Goal: Task Accomplishment & Management: Use online tool/utility

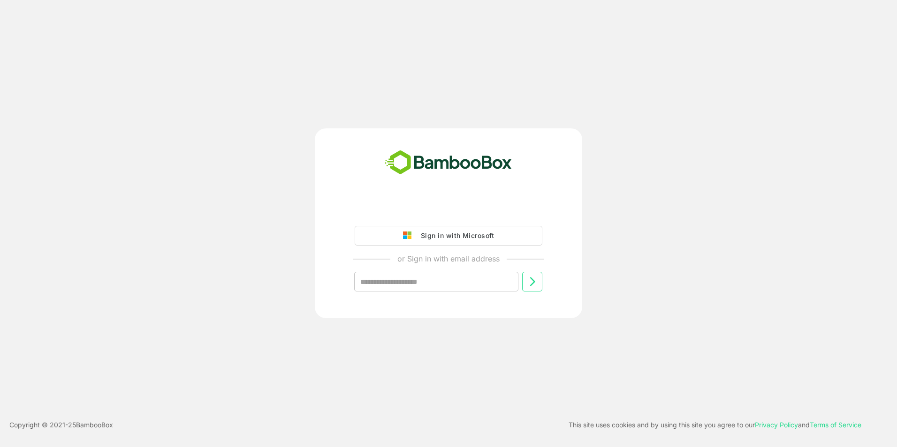
click at [463, 236] on div "Sign in with Microsoft" at bounding box center [455, 236] width 78 height 12
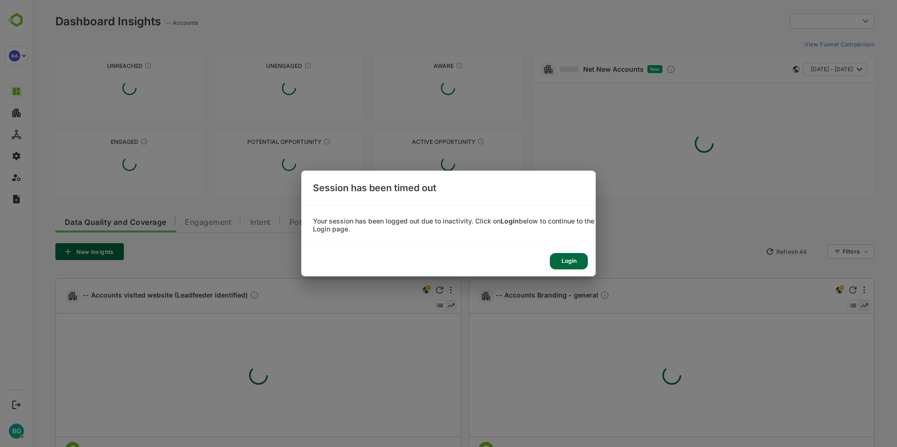
type input "**********"
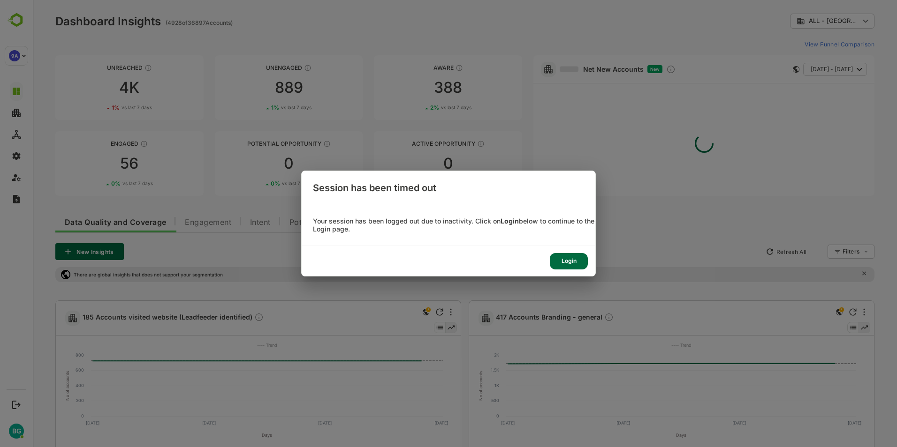
click at [568, 261] on div "Login" at bounding box center [569, 261] width 38 height 16
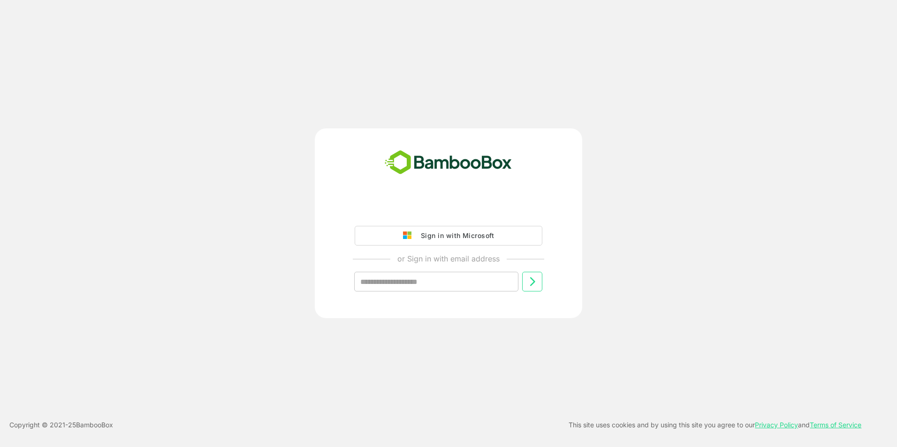
click at [485, 236] on div "Sign in with Microsoft" at bounding box center [455, 236] width 78 height 12
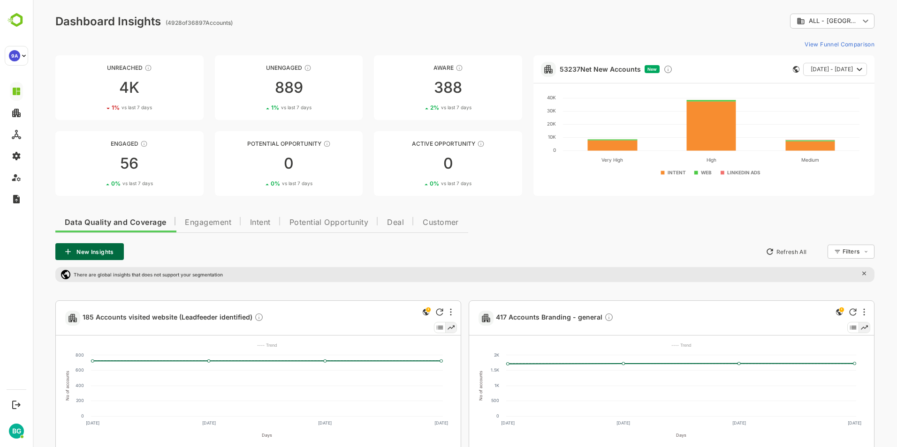
click at [831, 14] on body "**********" at bounding box center [465, 443] width 864 height 886
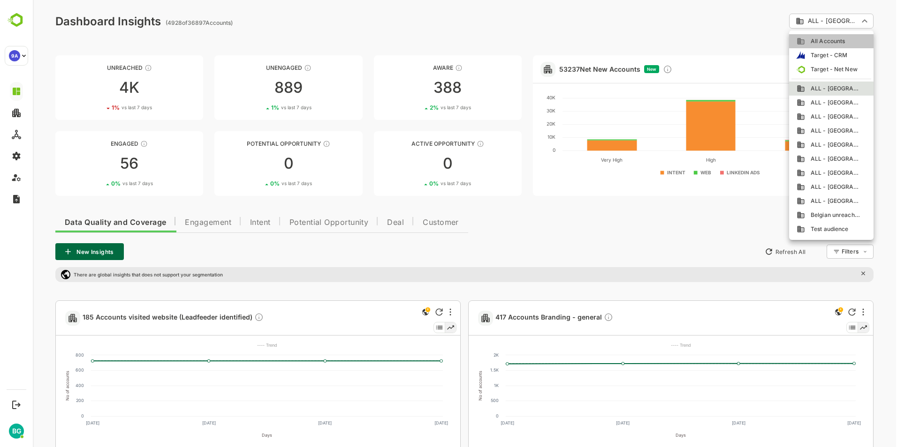
click at [841, 40] on span "All Accounts" at bounding box center [825, 41] width 40 height 8
type input "**********"
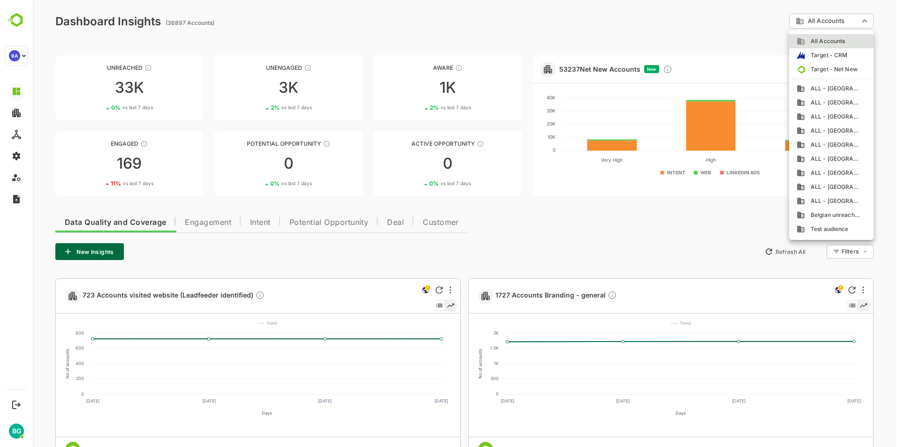
click at [865, 23] on body "**********" at bounding box center [465, 432] width 864 height 864
click at [846, 38] on div "All Accounts" at bounding box center [830, 41] width 69 height 8
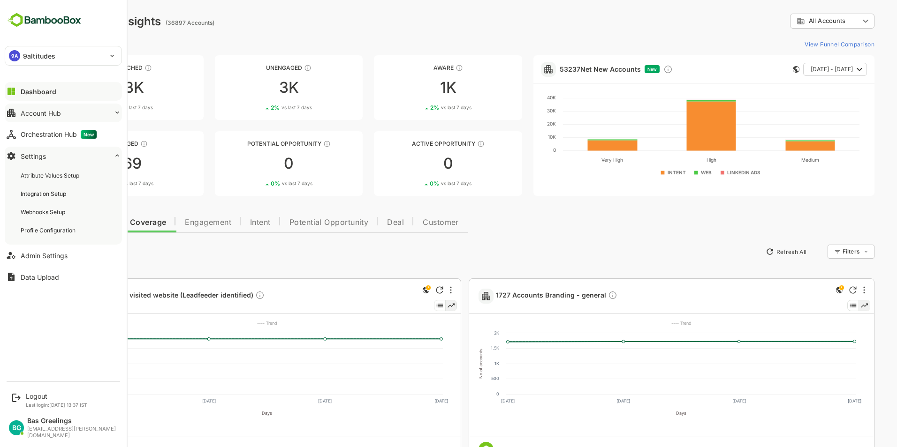
click at [53, 113] on div "Account Hub" at bounding box center [41, 113] width 40 height 8
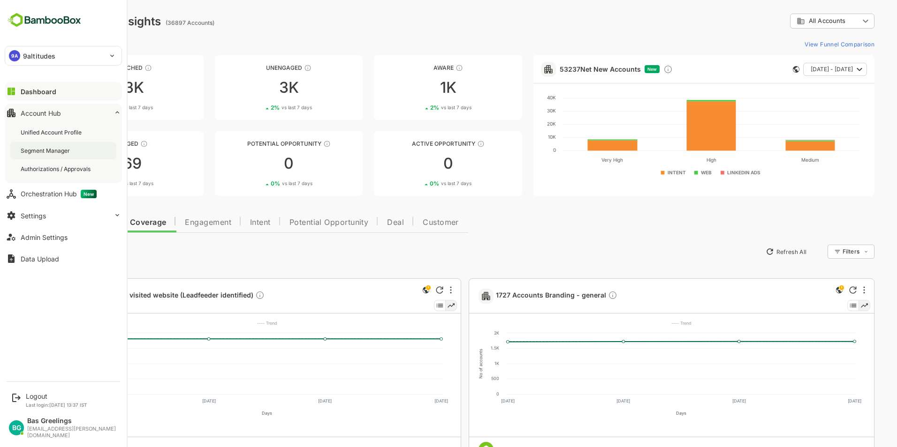
click at [51, 153] on div "Segment Manager" at bounding box center [46, 151] width 51 height 8
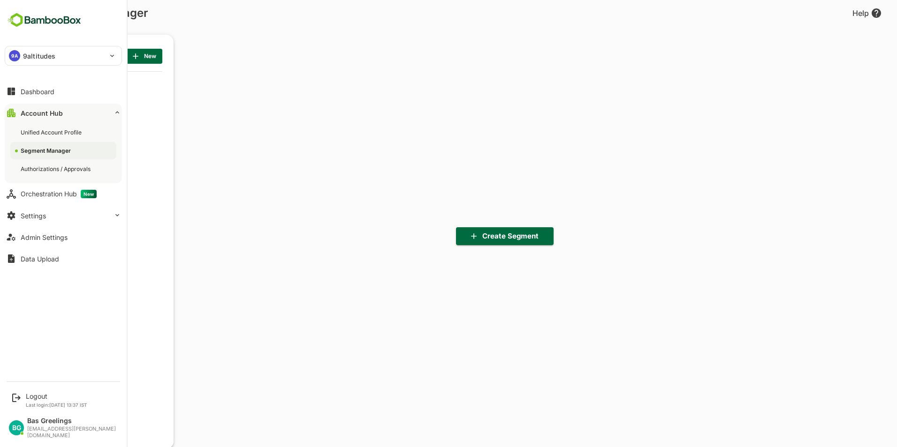
scroll to position [311, 116]
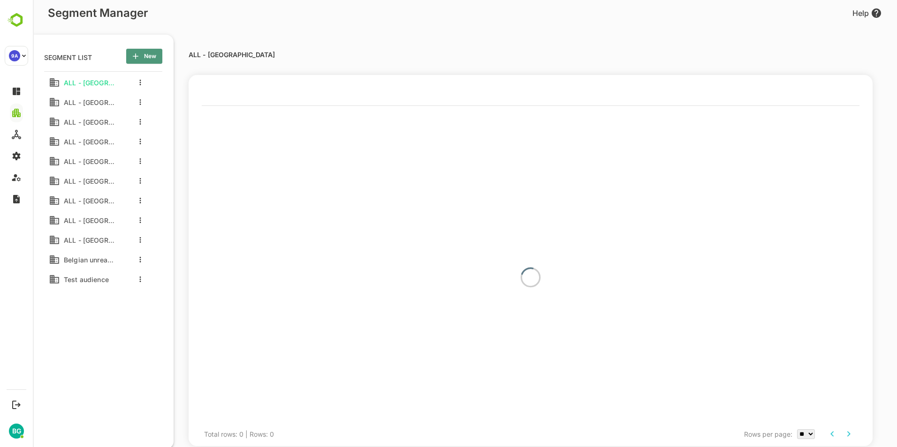
click at [144, 53] on span "New" at bounding box center [144, 56] width 21 height 12
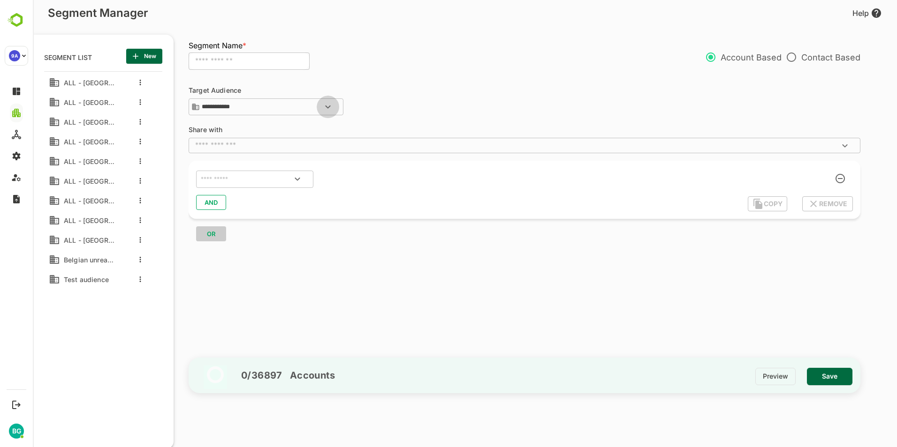
click at [332, 107] on icon "Open" at bounding box center [327, 106] width 11 height 11
click at [330, 106] on icon "Close" at bounding box center [327, 106] width 11 height 11
click at [298, 178] on icon "Open" at bounding box center [297, 179] width 11 height 11
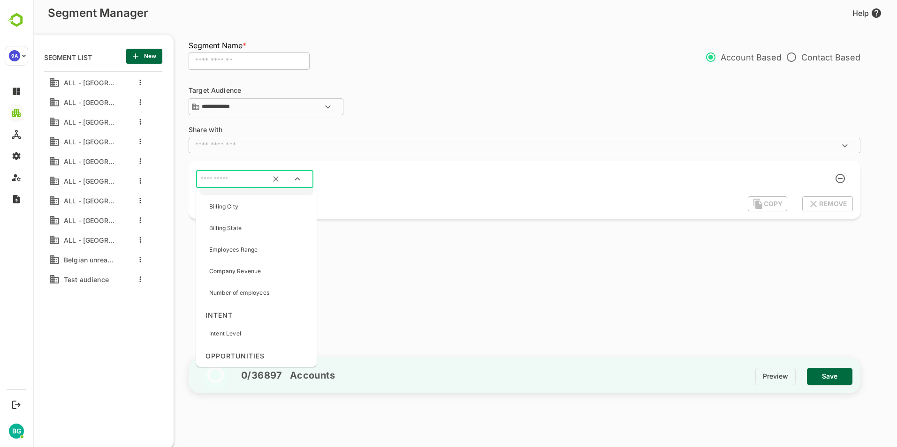
scroll to position [657, 0]
drag, startPoint x: 238, startPoint y: 277, endPoint x: 253, endPoint y: 314, distance: 40.2
click at [253, 314] on div "Intent Level" at bounding box center [256, 319] width 113 height 20
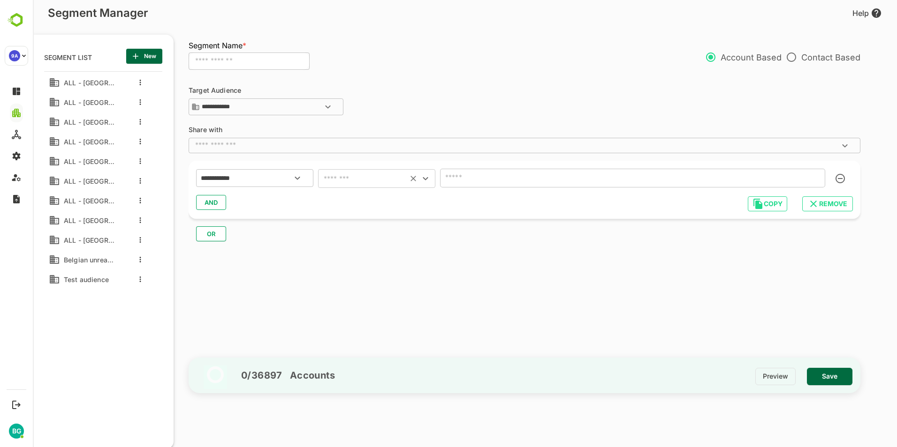
click at [428, 181] on icon "Open" at bounding box center [425, 178] width 11 height 11
click at [359, 202] on li "includes" at bounding box center [376, 202] width 117 height 17
type input "********"
click at [470, 176] on input "text" at bounding box center [619, 178] width 352 height 13
click at [347, 247] on div "**********" at bounding box center [529, 214] width 681 height 277
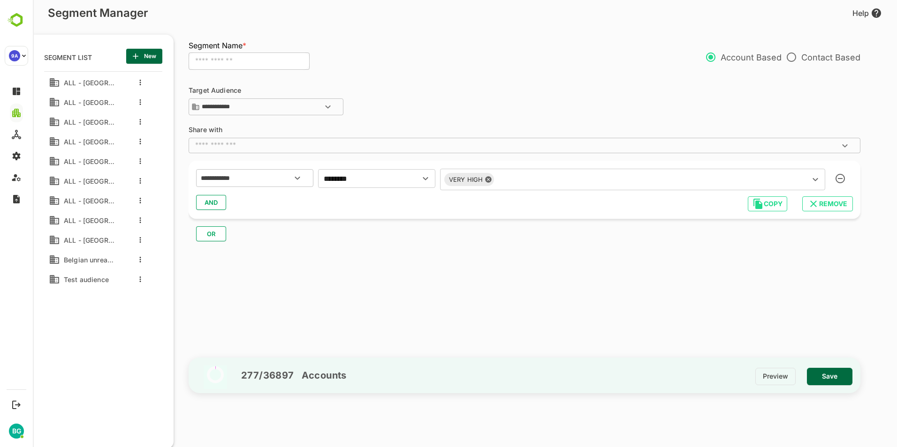
click at [219, 57] on input "text" at bounding box center [249, 62] width 121 height 18
type input "**********"
click at [839, 381] on span "Save" at bounding box center [829, 376] width 30 height 12
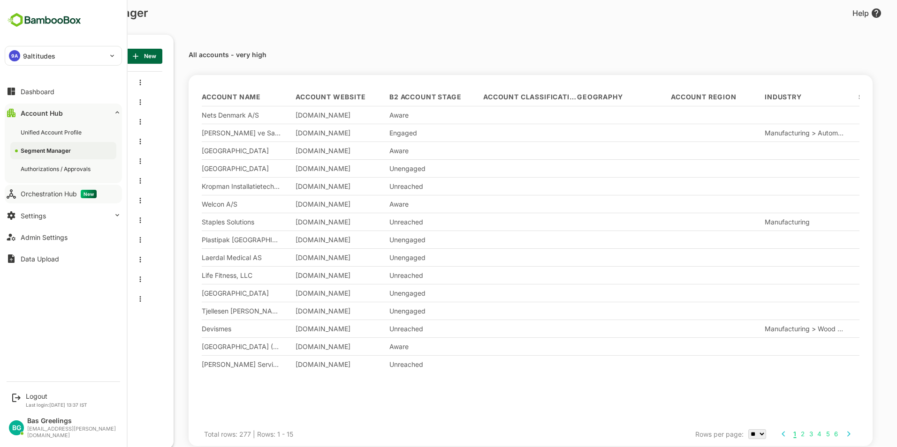
click at [49, 196] on div "Orchestration Hub New" at bounding box center [59, 194] width 76 height 8
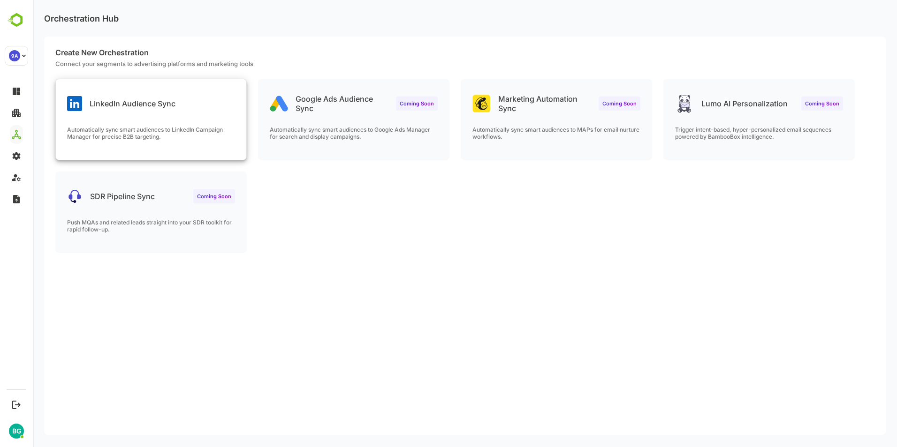
click at [176, 111] on div "LinkedIn Audience Sync" at bounding box center [151, 96] width 190 height 34
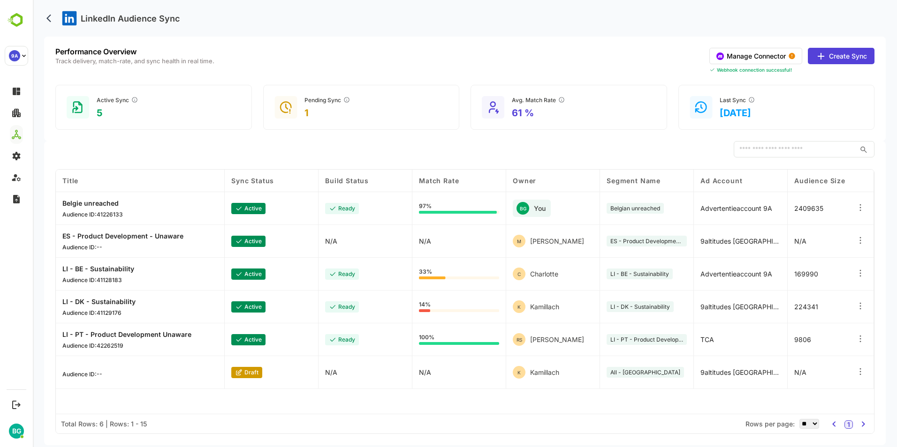
click at [859, 371] on icon at bounding box center [859, 371] width 9 height 9
click at [810, 358] on div "Edit" at bounding box center [803, 357] width 82 height 16
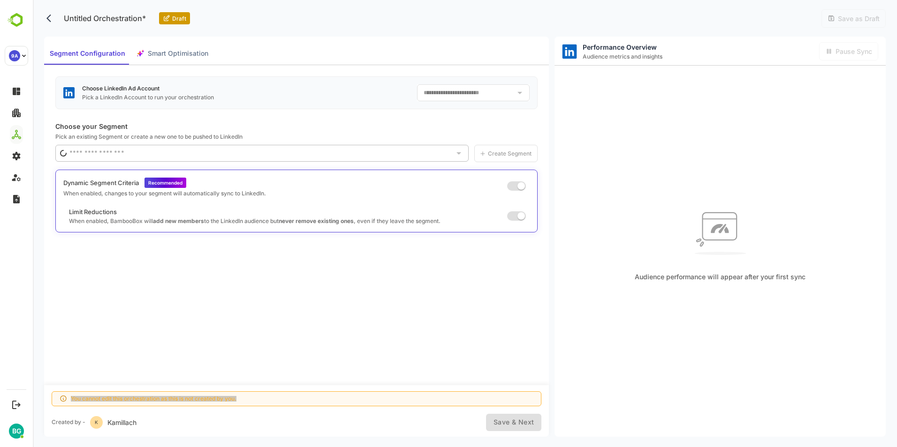
type input "**********"
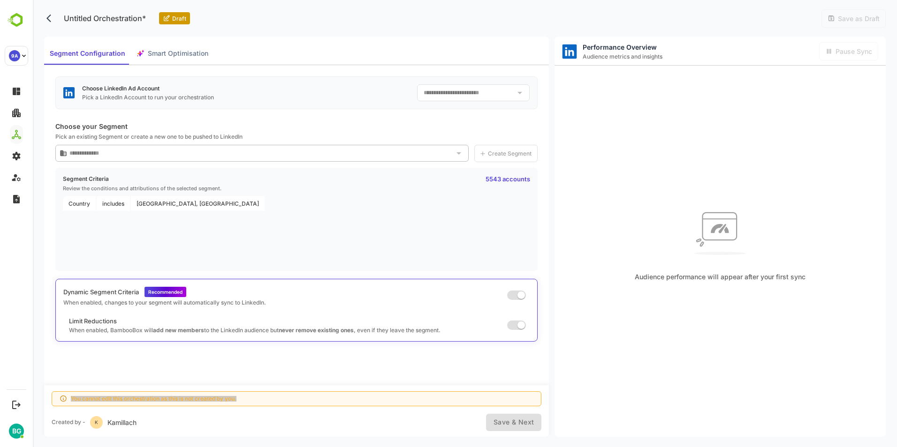
click at [516, 93] on div at bounding box center [519, 92] width 12 height 13
click at [518, 93] on div at bounding box center [519, 92] width 12 height 13
click at [45, 20] on button "back" at bounding box center [51, 18] width 14 height 14
click at [49, 18] on icon "back" at bounding box center [50, 18] width 9 height 9
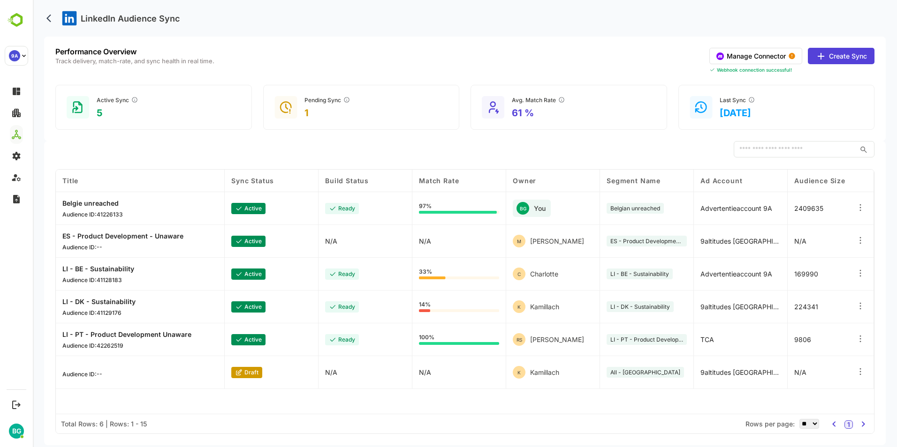
click at [843, 58] on button "Create Sync" at bounding box center [841, 56] width 67 height 16
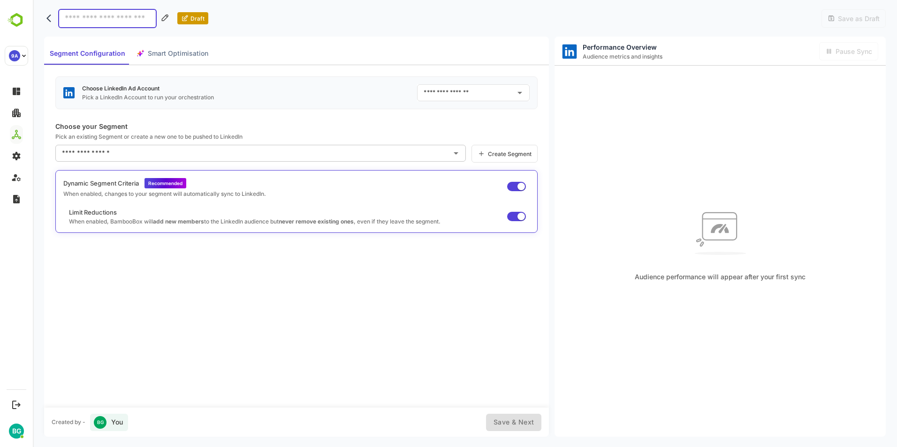
click at [458, 153] on icon "Open" at bounding box center [455, 153] width 11 height 11
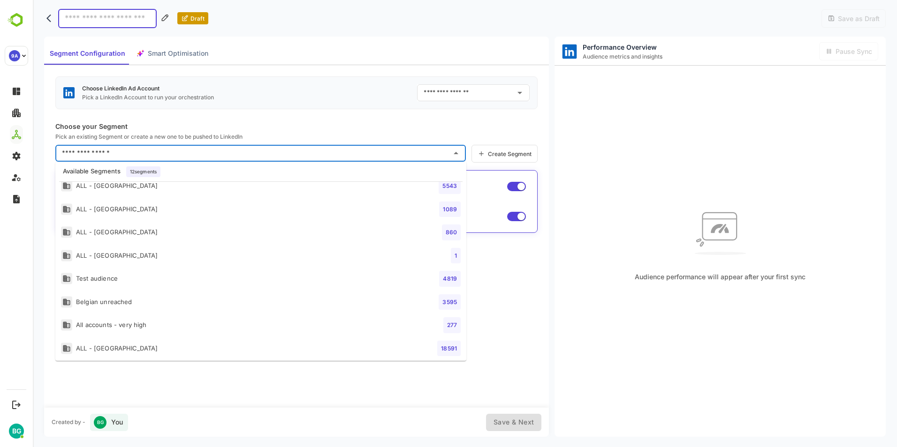
scroll to position [107, 0]
click at [169, 324] on li "All accounts - very high 277" at bounding box center [260, 322] width 411 height 23
type input "**********"
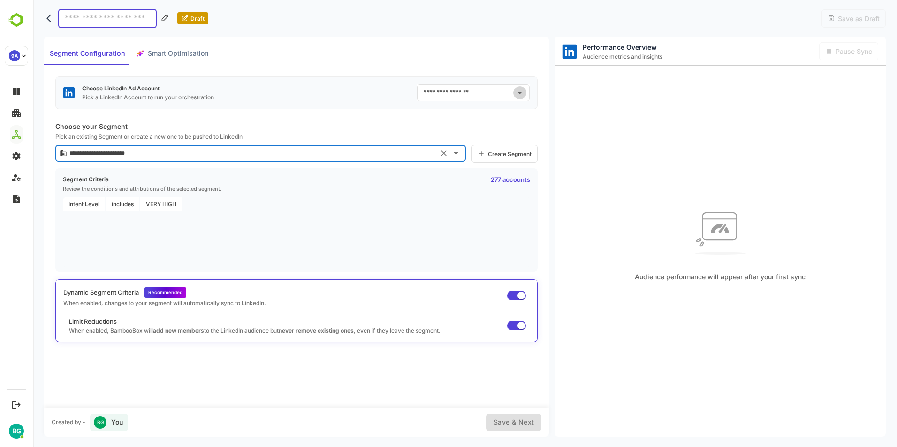
click at [523, 96] on icon "Open" at bounding box center [519, 92] width 11 height 11
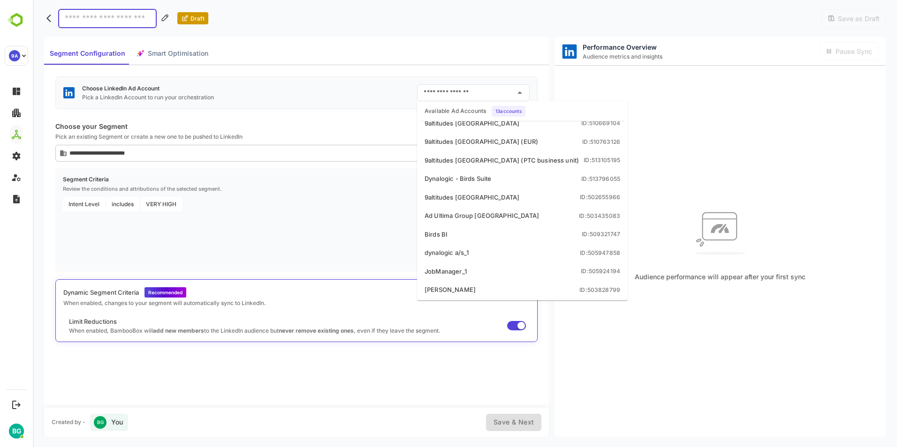
scroll to position [0, 0]
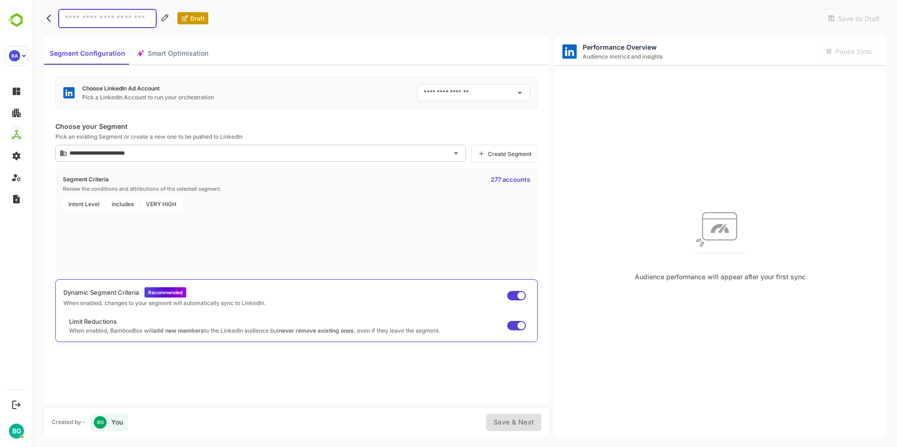
click at [351, 238] on div "Intent Level includes VERY HIGH" at bounding box center [296, 232] width 467 height 70
click at [51, 18] on icon "back" at bounding box center [50, 18] width 9 height 9
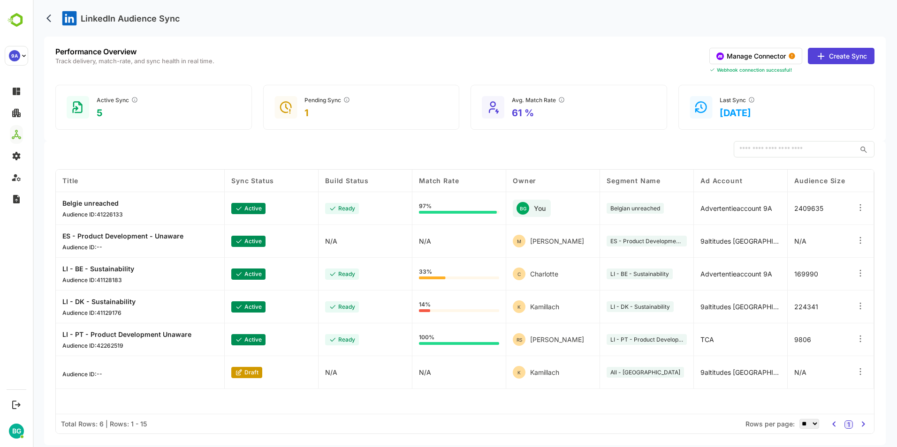
click at [862, 240] on icon at bounding box center [859, 240] width 9 height 9
click at [803, 231] on div "Edit" at bounding box center [803, 231] width 82 height 16
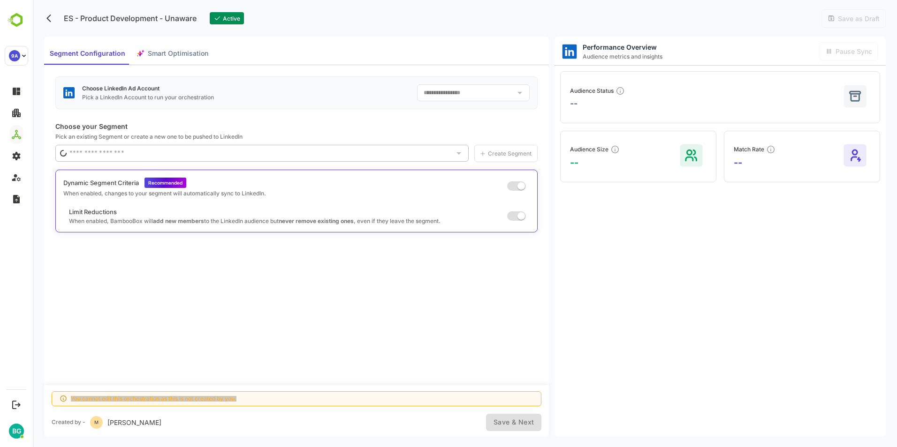
type input "**********"
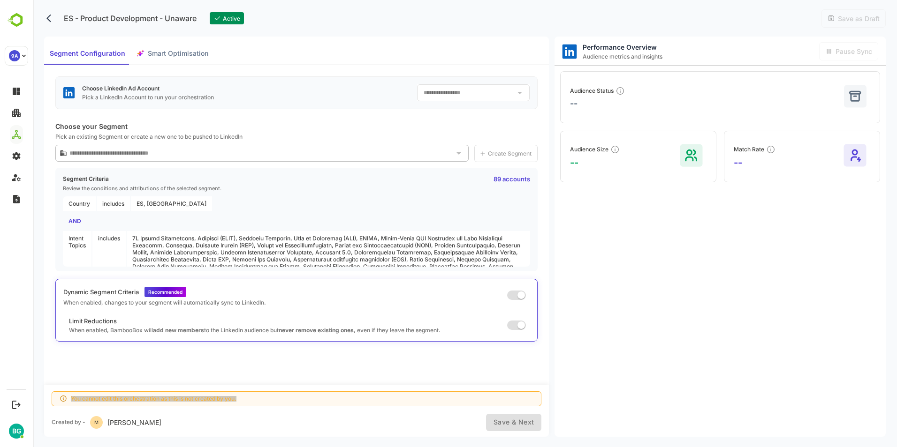
click at [722, 304] on div "Performance Overview Audience metrics and insights Pause Sync Audience Status -…" at bounding box center [719, 237] width 331 height 401
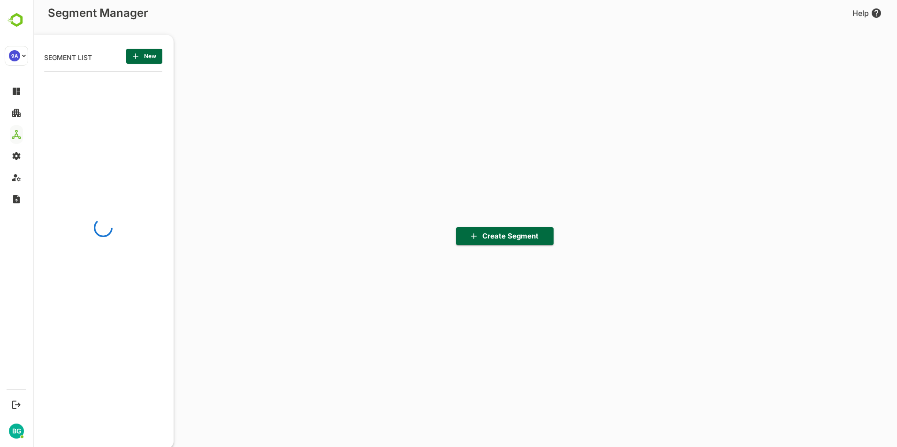
scroll to position [311, 116]
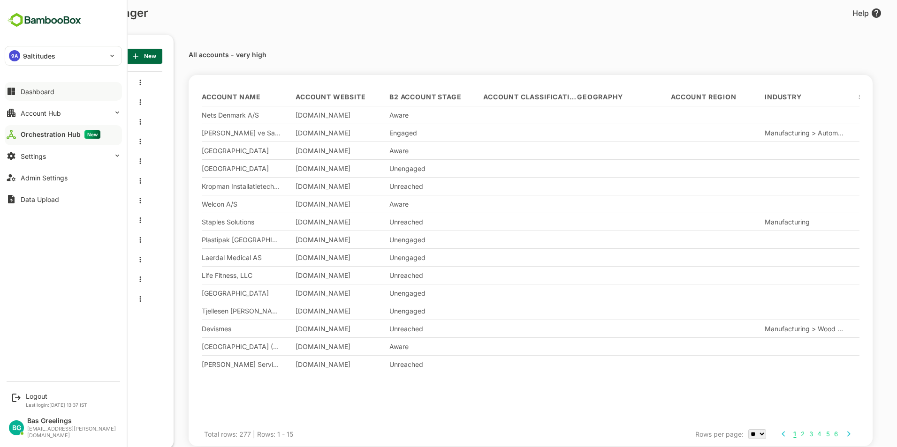
click at [38, 95] on div "Dashboard" at bounding box center [38, 92] width 34 height 8
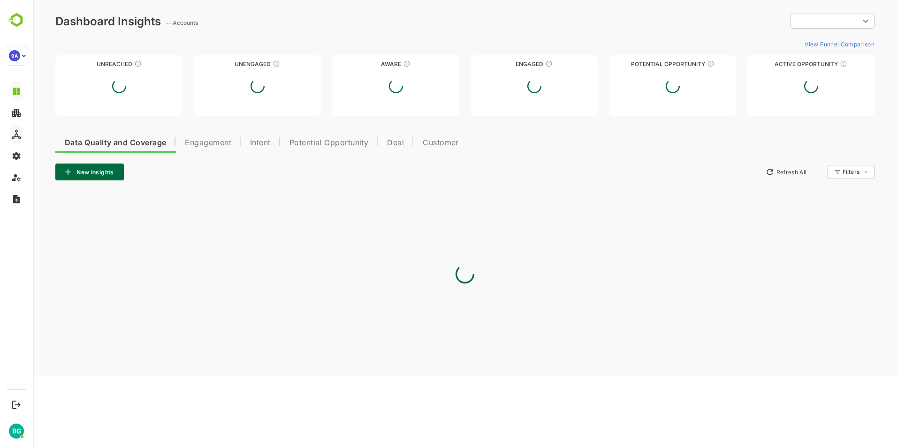
type input "**********"
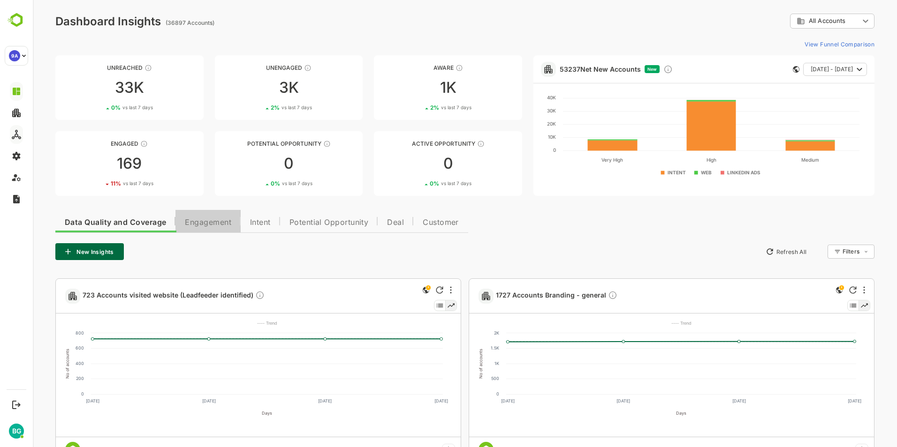
click at [200, 225] on span "Engagement" at bounding box center [208, 223] width 46 height 8
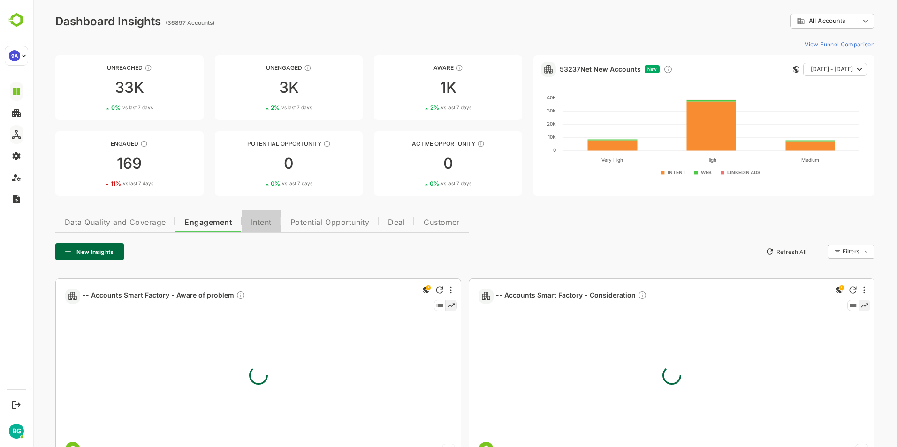
click at [267, 224] on span "Intent" at bounding box center [261, 223] width 21 height 8
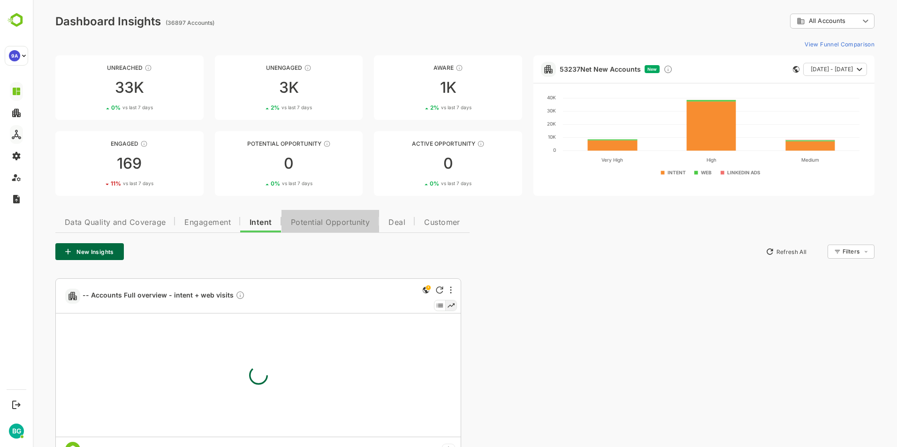
click at [315, 223] on span "Potential Opportunity" at bounding box center [330, 223] width 79 height 8
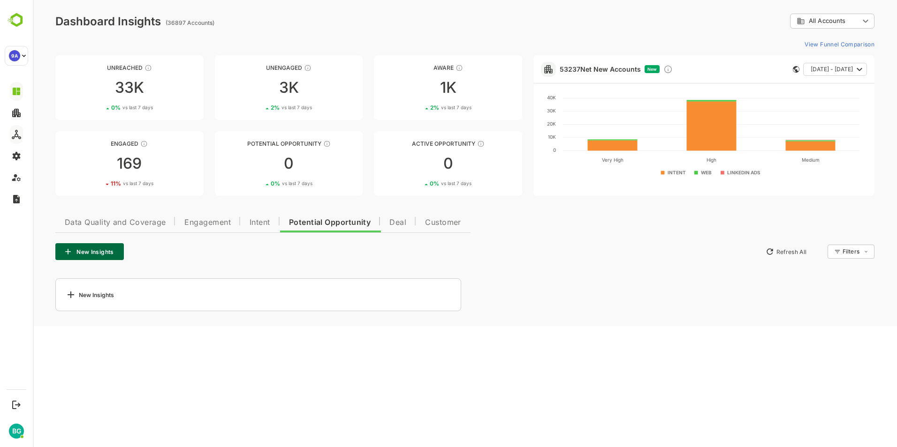
click at [394, 223] on span "Deal" at bounding box center [397, 223] width 17 height 8
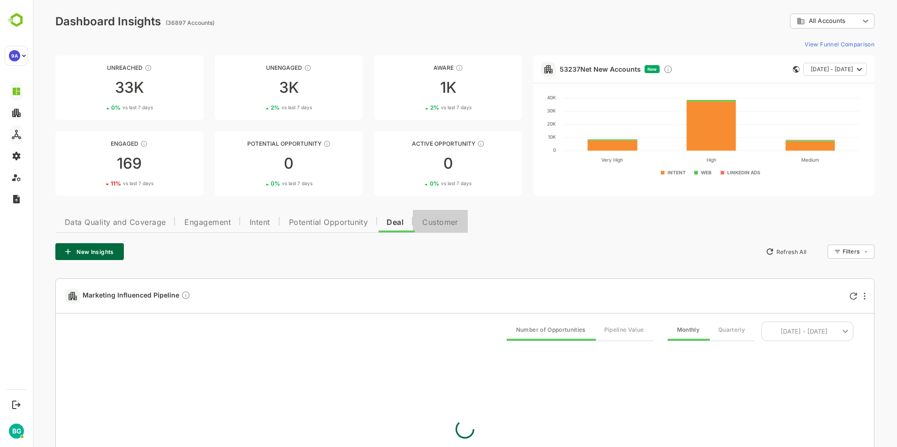
click at [445, 223] on span "Customer" at bounding box center [440, 223] width 36 height 8
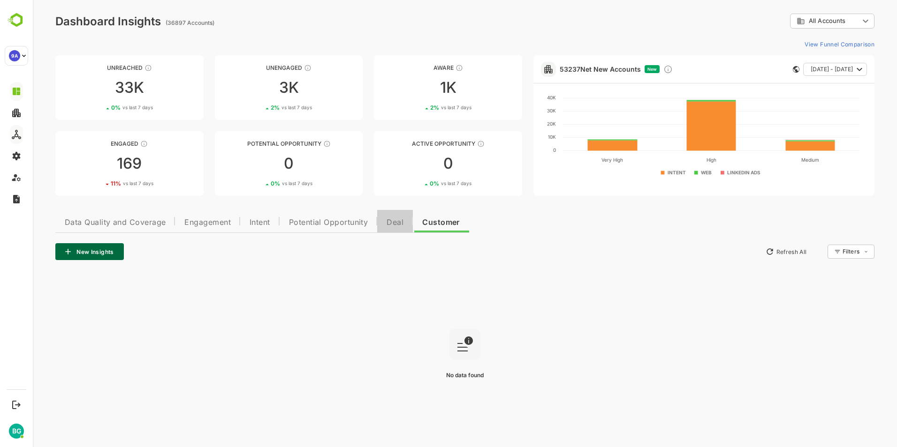
click at [393, 220] on span "Deal" at bounding box center [394, 223] width 17 height 8
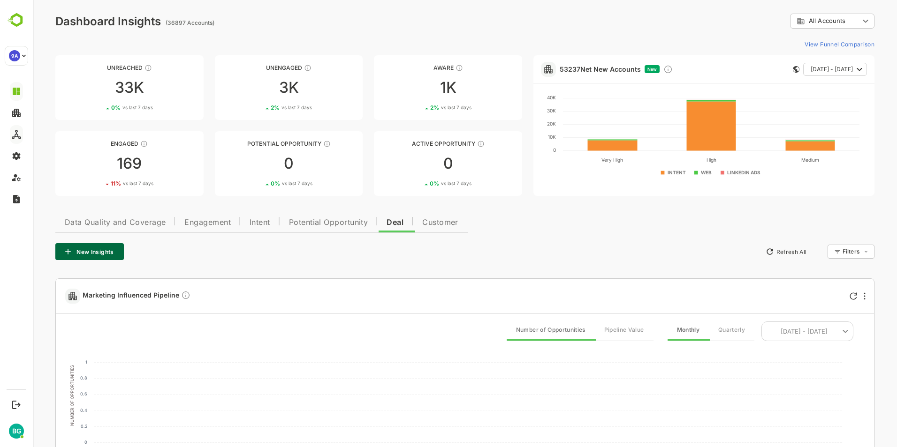
click at [333, 225] on span "Potential Opportunity" at bounding box center [328, 223] width 79 height 8
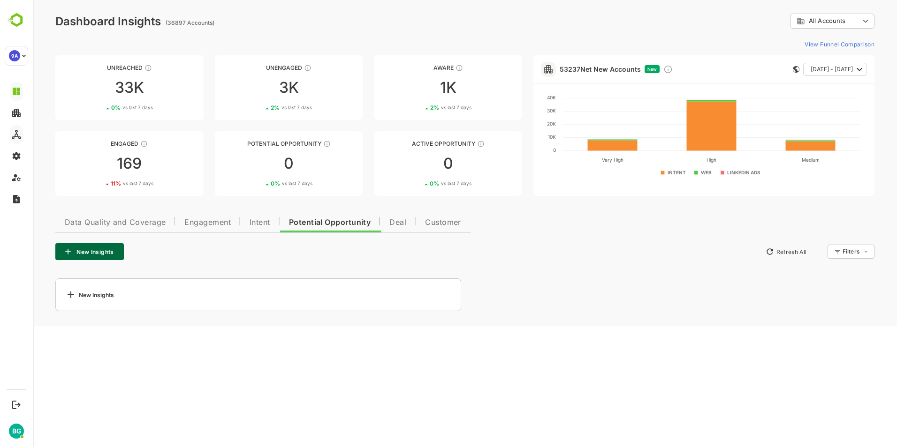
click at [102, 295] on div "New Insights" at bounding box center [89, 294] width 49 height 11
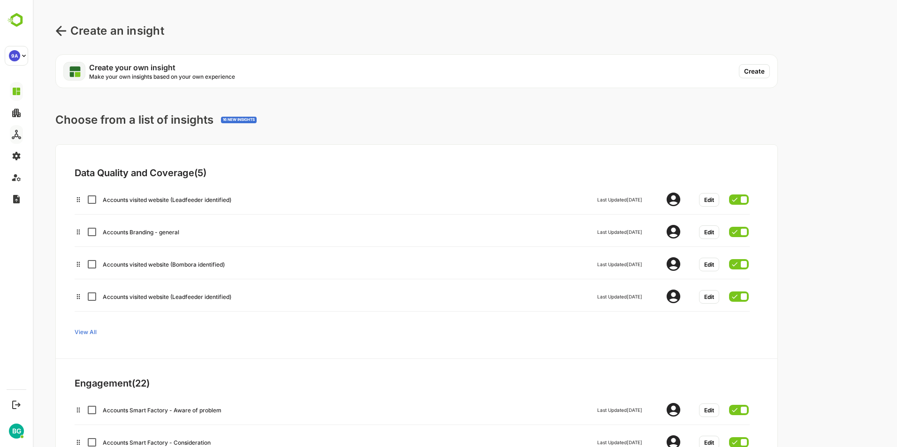
click at [57, 28] on icon at bounding box center [60, 30] width 11 height 11
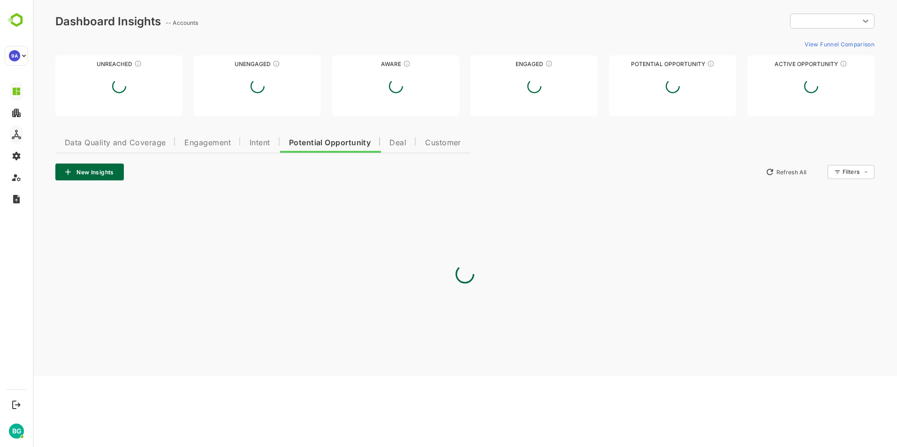
type input "**********"
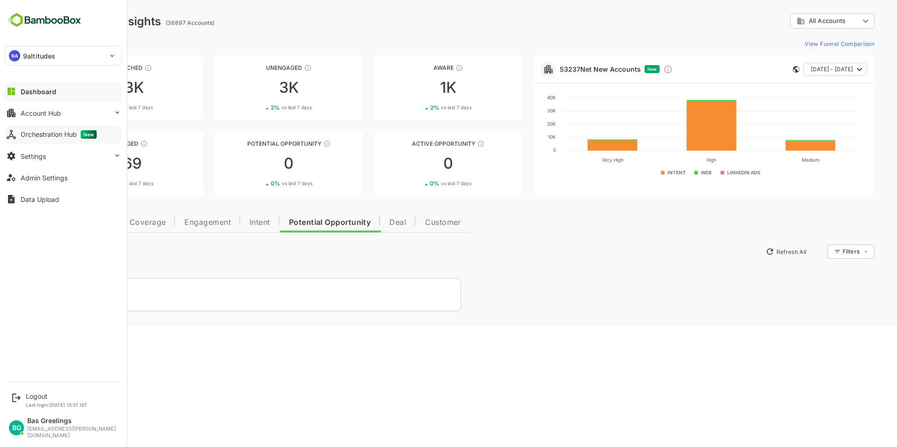
click at [98, 58] on div "9A 9altitudes" at bounding box center [57, 55] width 105 height 19
click at [102, 57] on div at bounding box center [448, 223] width 897 height 447
click at [65, 116] on button "Account Hub" at bounding box center [63, 113] width 117 height 19
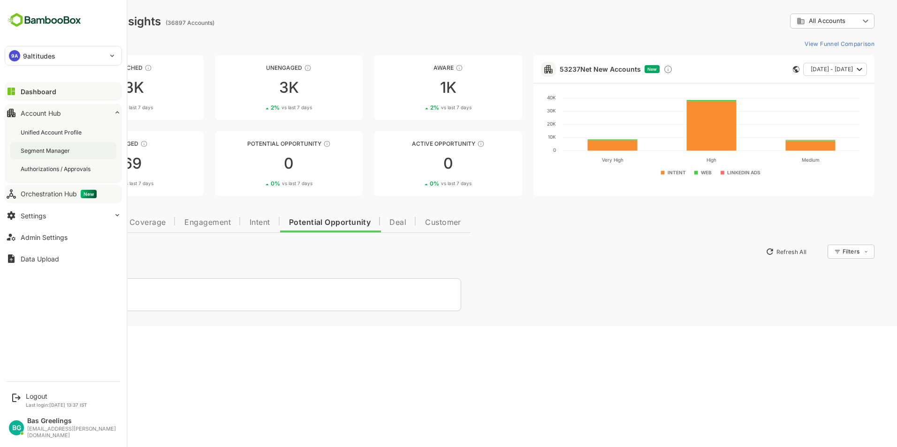
click at [48, 150] on div "Segment Manager" at bounding box center [46, 151] width 51 height 8
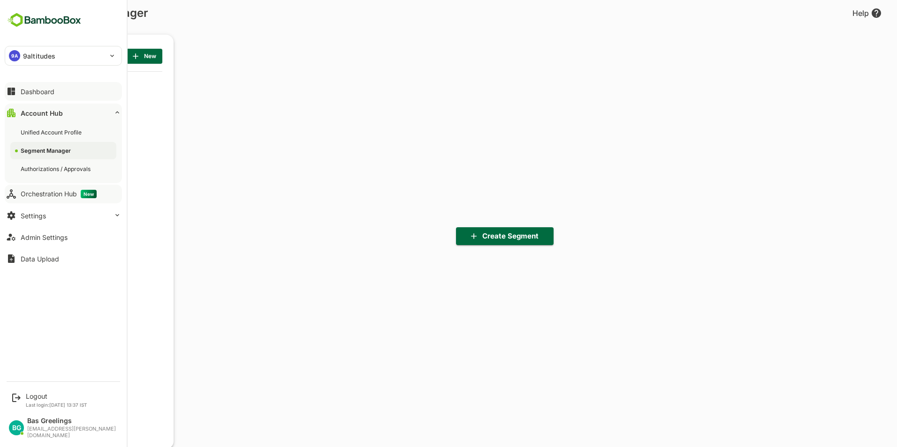
scroll to position [311, 116]
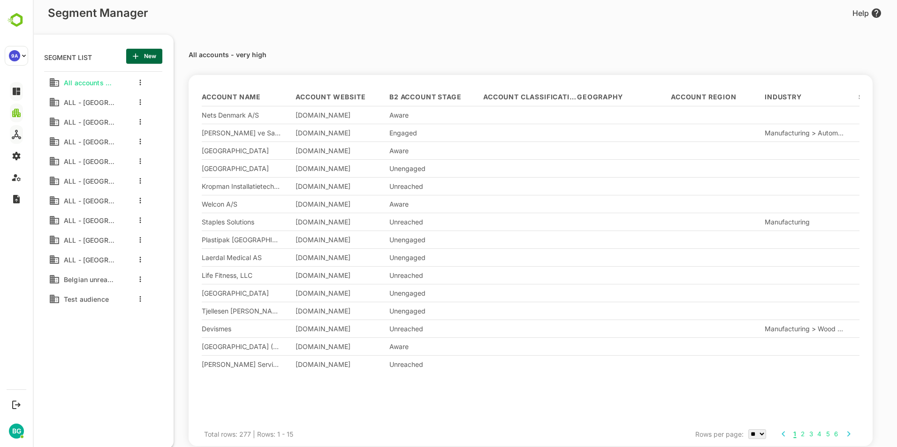
click at [144, 59] on span "New" at bounding box center [144, 56] width 21 height 12
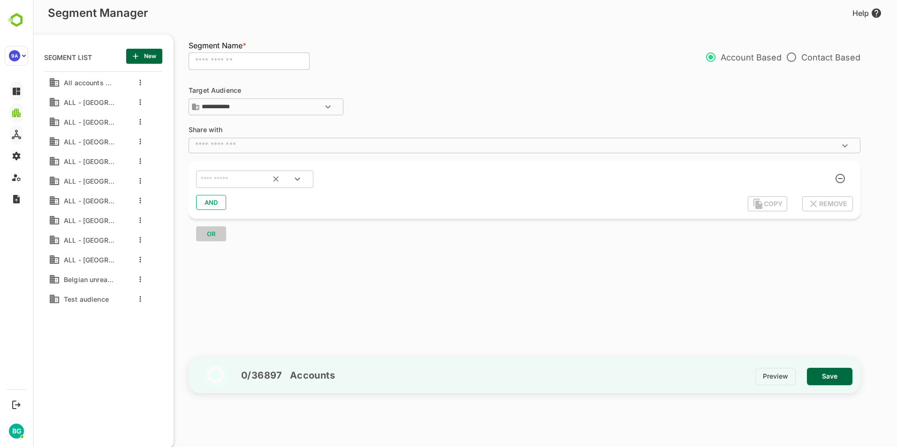
click at [302, 178] on icon "Open" at bounding box center [297, 179] width 11 height 11
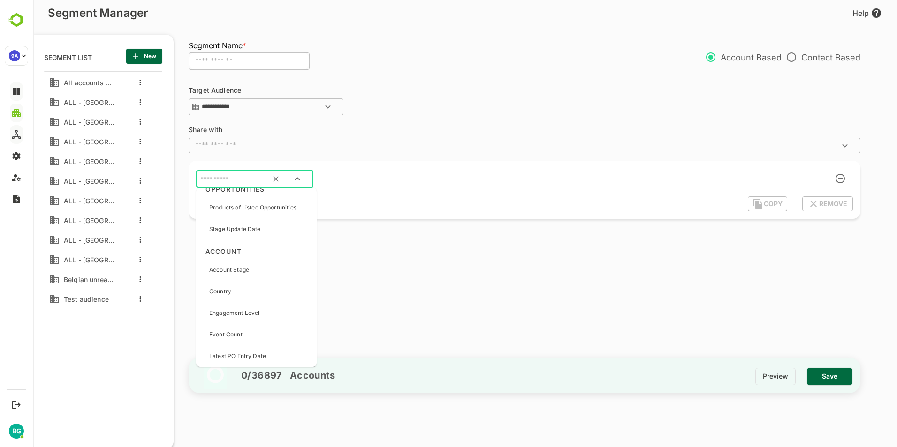
scroll to position [1172, 0]
click at [237, 295] on div "Engagement Level" at bounding box center [234, 290] width 50 height 20
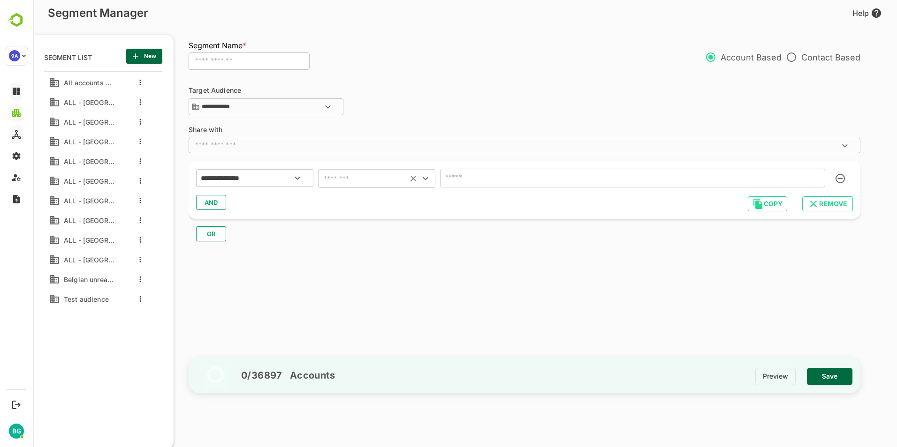
click at [430, 183] on icon "Open" at bounding box center [425, 178] width 11 height 11
click at [384, 203] on li "includes" at bounding box center [376, 202] width 117 height 17
type input "********"
click at [818, 177] on icon "Open" at bounding box center [814, 178] width 11 height 11
click at [818, 177] on icon "Close" at bounding box center [814, 178] width 11 height 11
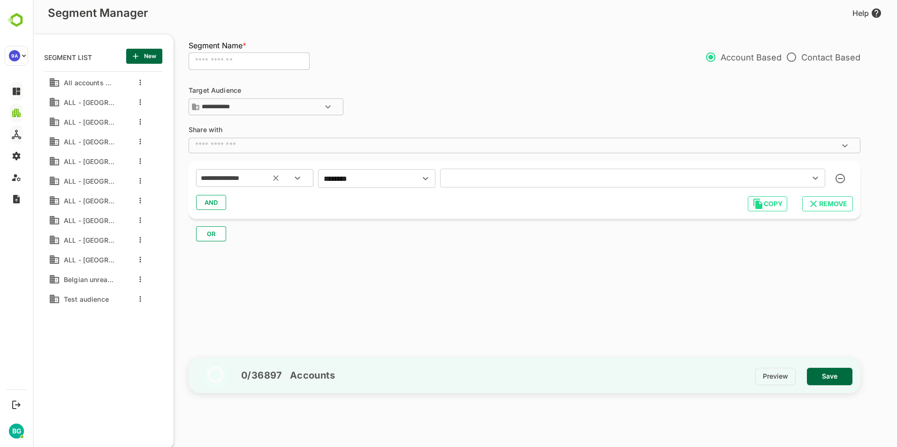
click at [303, 179] on button "Open" at bounding box center [297, 178] width 23 height 23
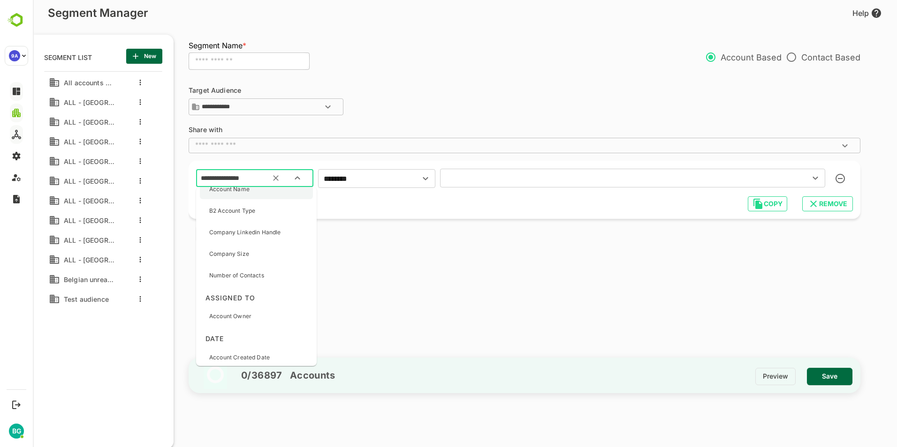
scroll to position [94, 0]
click at [245, 259] on div "Company Size" at bounding box center [229, 254] width 40 height 20
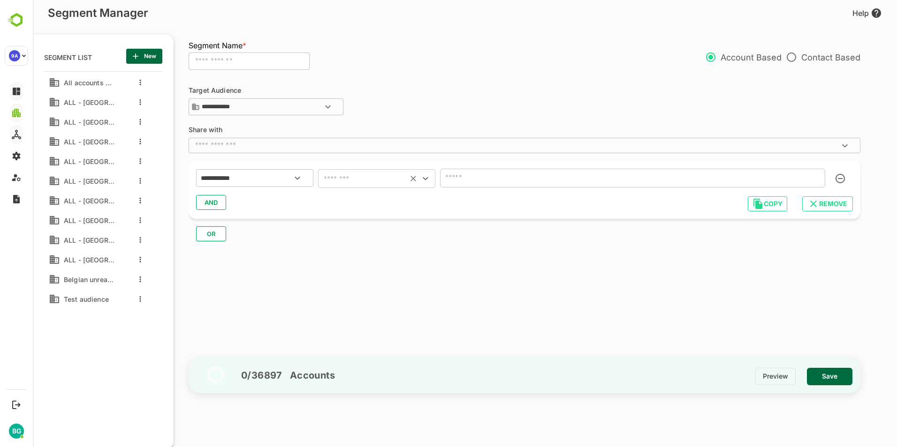
click at [423, 180] on icon "Open" at bounding box center [425, 178] width 11 height 11
click at [299, 178] on icon "Open" at bounding box center [297, 178] width 5 height 3
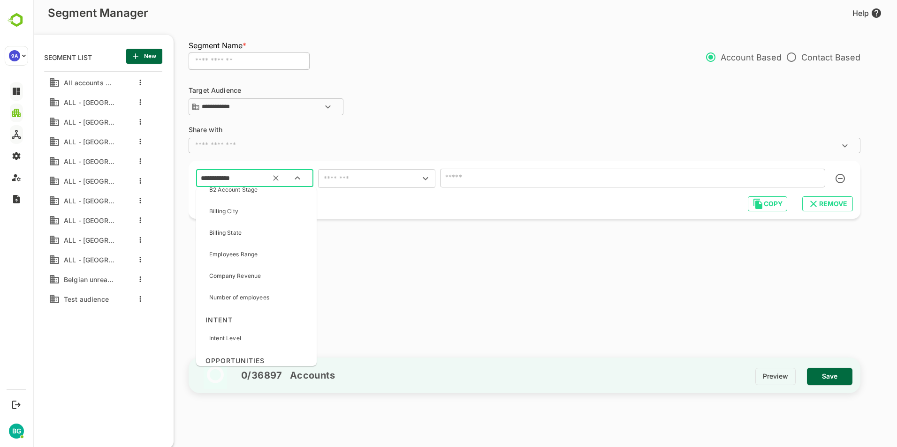
scroll to position [657, 0]
click at [249, 236] on p "Employees Range" at bounding box center [233, 234] width 48 height 8
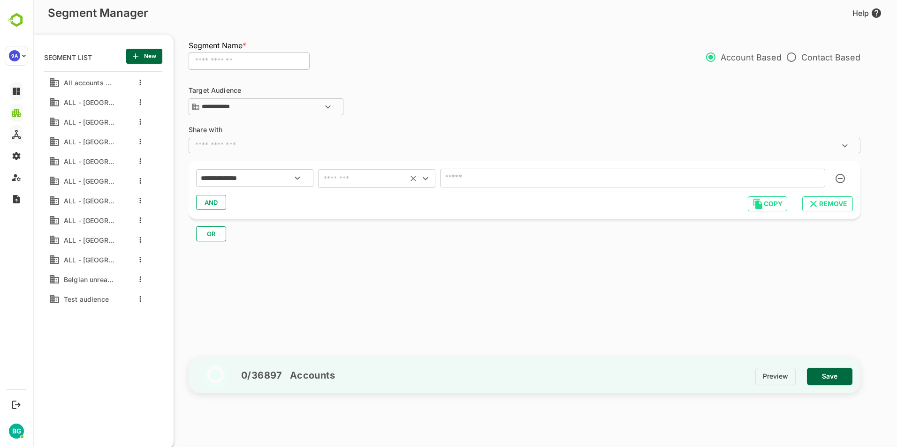
click at [426, 180] on icon "Open" at bounding box center [425, 178] width 5 height 3
click at [296, 180] on icon "Open" at bounding box center [297, 178] width 11 height 11
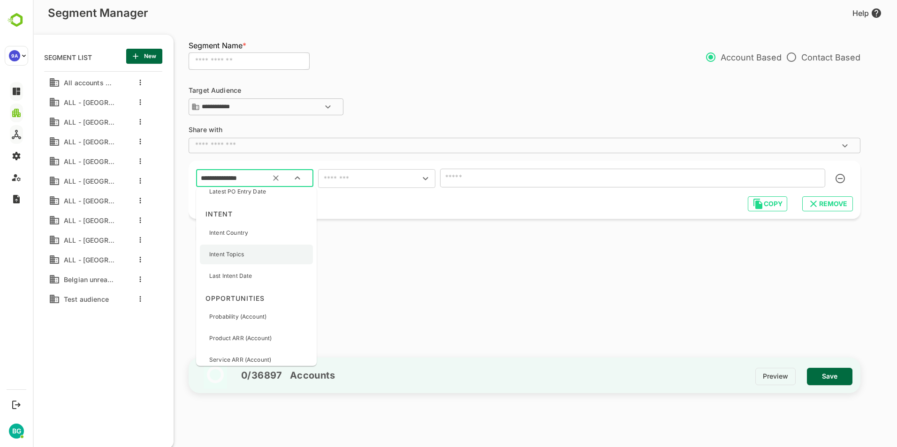
click at [252, 257] on div "Intent Topics" at bounding box center [256, 255] width 113 height 20
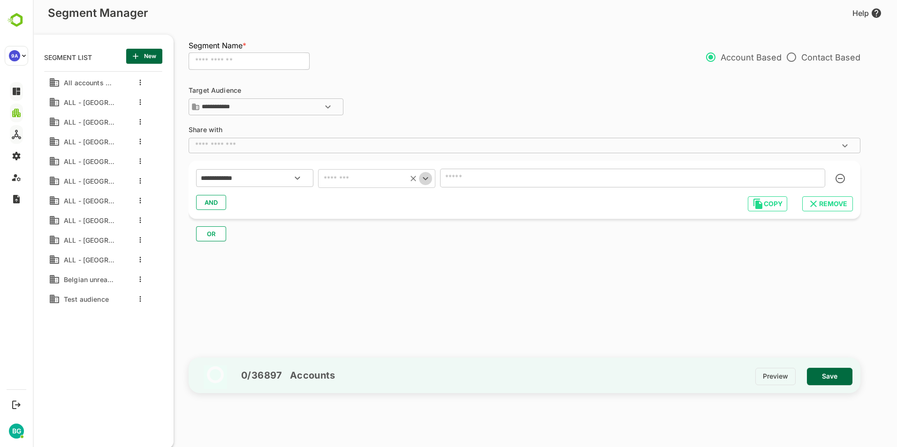
click at [427, 176] on icon "Open" at bounding box center [425, 178] width 11 height 11
click at [347, 203] on li "includes" at bounding box center [376, 202] width 117 height 17
type input "********"
click at [512, 181] on input "text" at bounding box center [619, 178] width 352 height 13
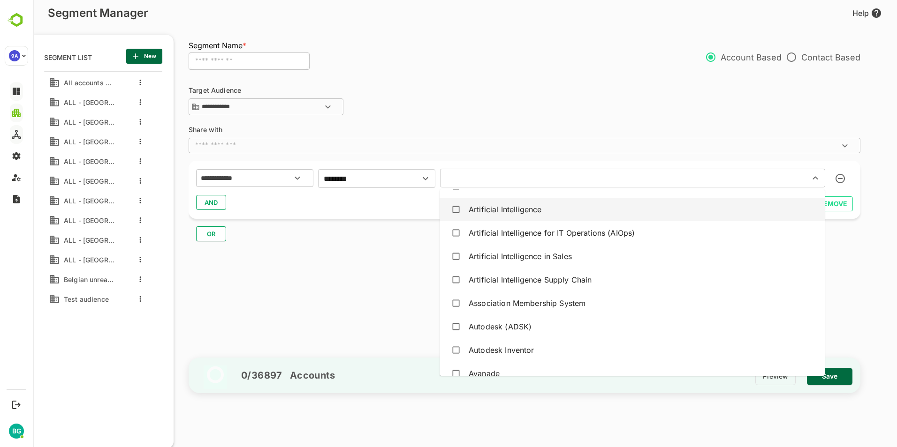
scroll to position [141, 0]
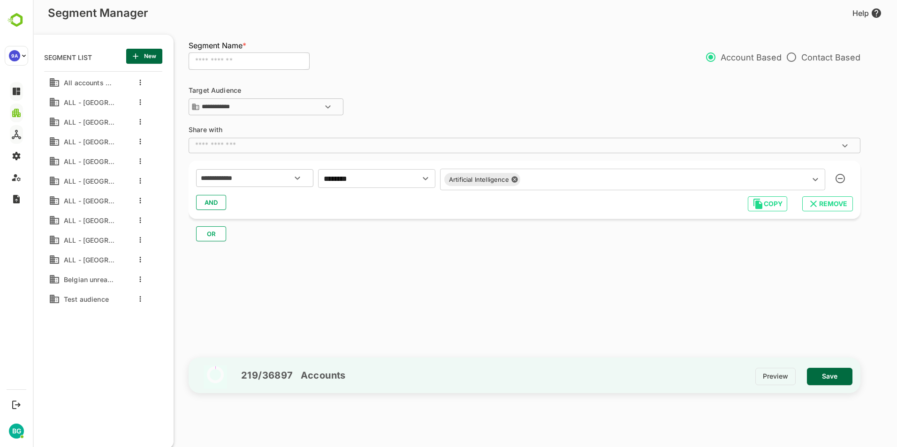
click at [406, 272] on div "**********" at bounding box center [529, 214] width 681 height 277
click at [208, 204] on span "AND" at bounding box center [211, 203] width 14 height 12
click at [300, 229] on icon "Open" at bounding box center [297, 226] width 11 height 11
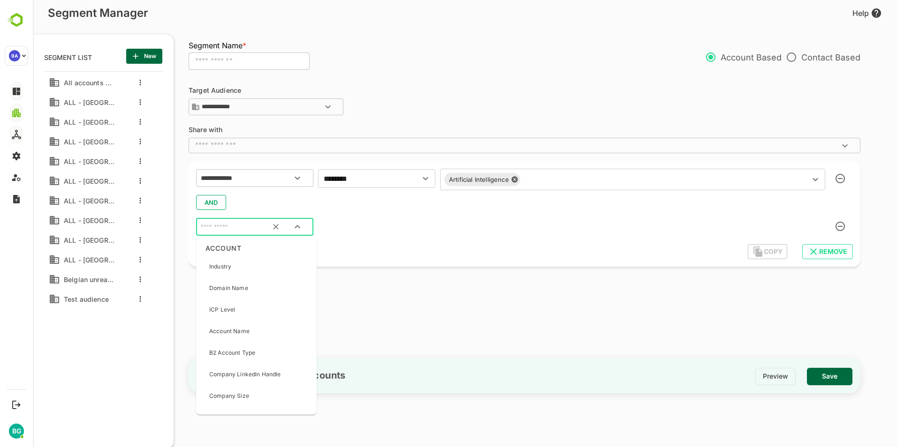
click at [300, 229] on icon "Close" at bounding box center [297, 226] width 11 height 11
click at [325, 111] on icon "Open" at bounding box center [327, 106] width 11 height 11
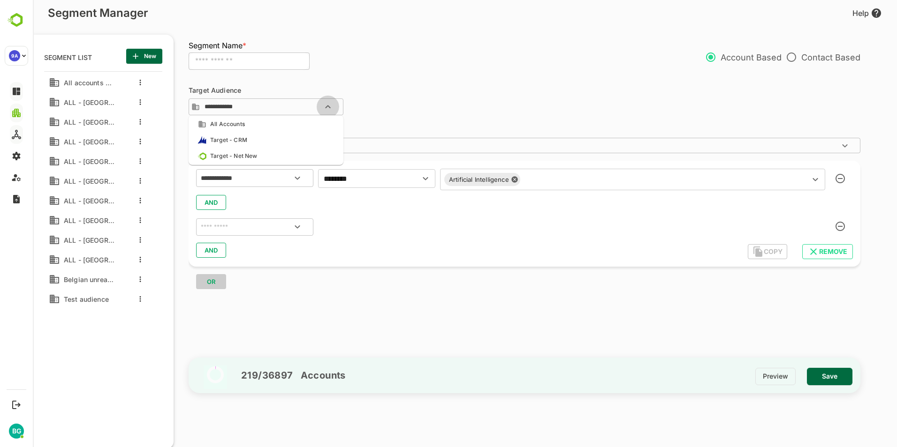
click at [325, 109] on icon "Close" at bounding box center [327, 106] width 11 height 11
click at [297, 226] on icon "Open" at bounding box center [297, 226] width 11 height 11
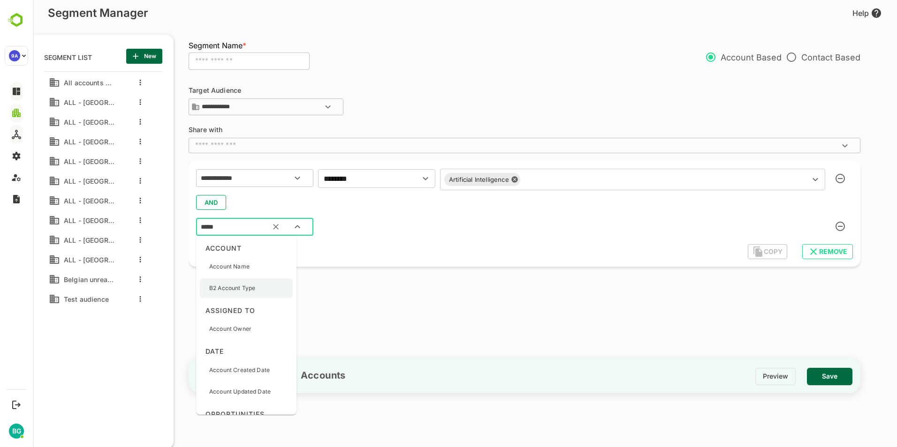
type input "******"
click at [230, 266] on p "Country" at bounding box center [220, 267] width 22 height 8
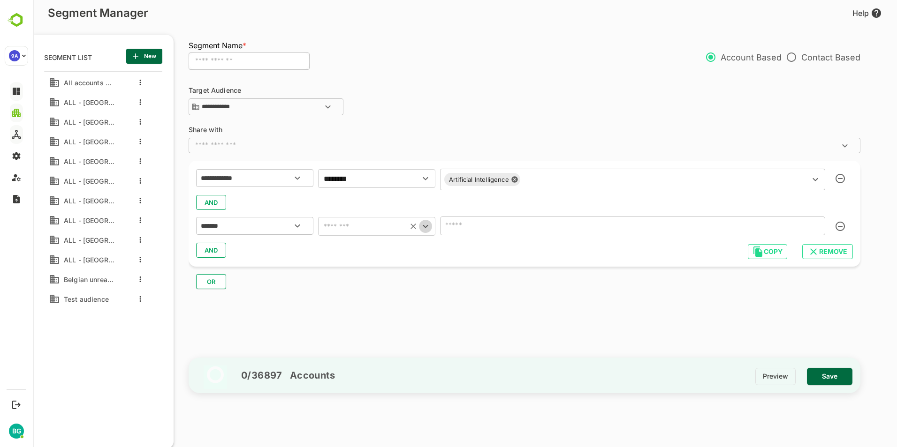
click at [427, 228] on icon "Open" at bounding box center [425, 226] width 11 height 11
click at [363, 247] on li "includes" at bounding box center [376, 250] width 117 height 17
type input "********"
click at [500, 227] on input "text" at bounding box center [619, 225] width 352 height 13
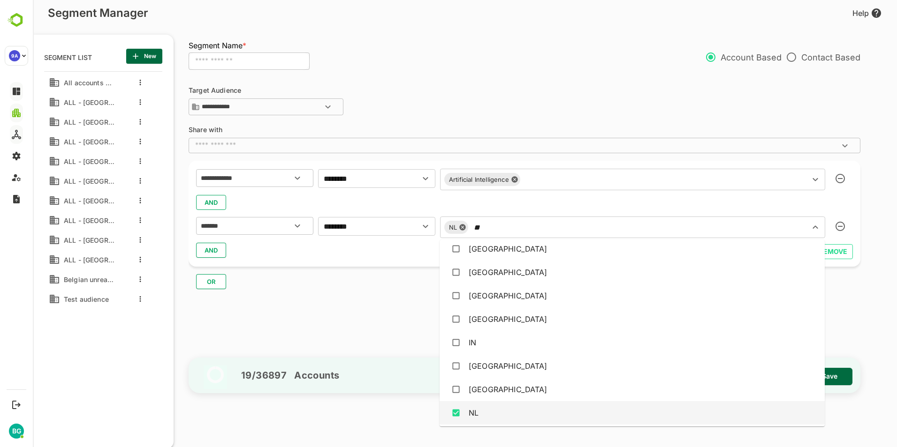
scroll to position [0, 0]
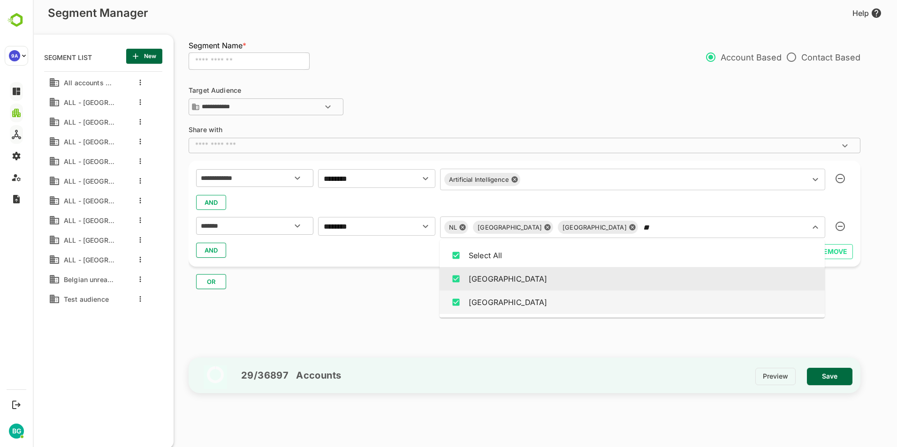
type input "**"
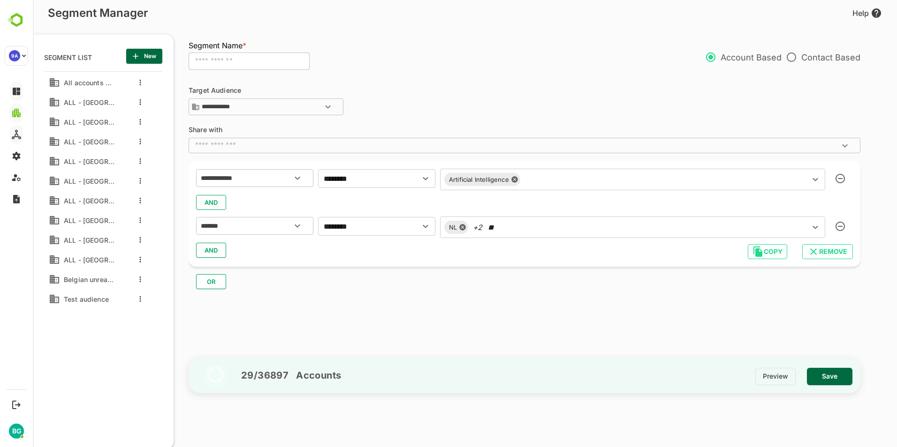
click at [400, 306] on div "**********" at bounding box center [529, 214] width 681 height 277
